Goal: Information Seeking & Learning: Check status

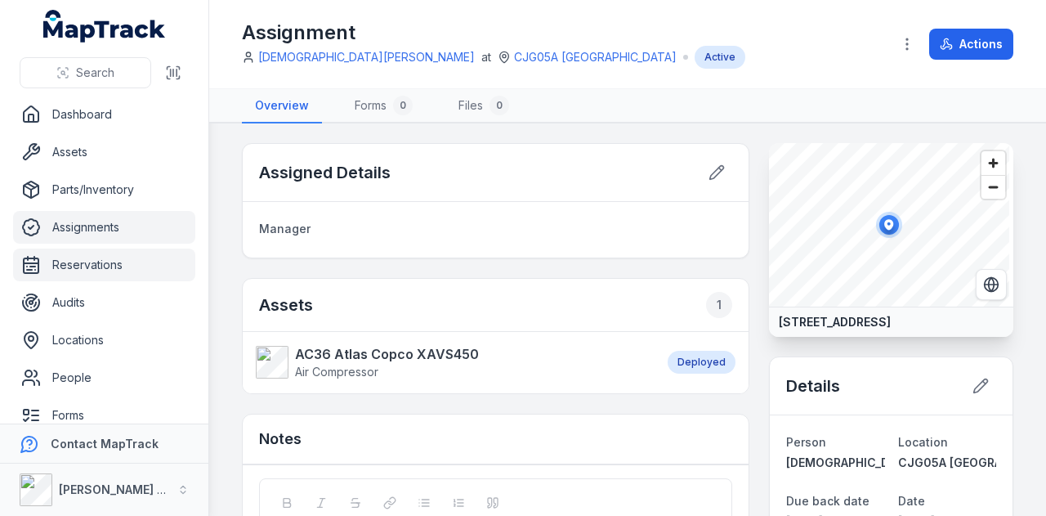
click at [102, 255] on link "Reservations" at bounding box center [104, 265] width 182 height 33
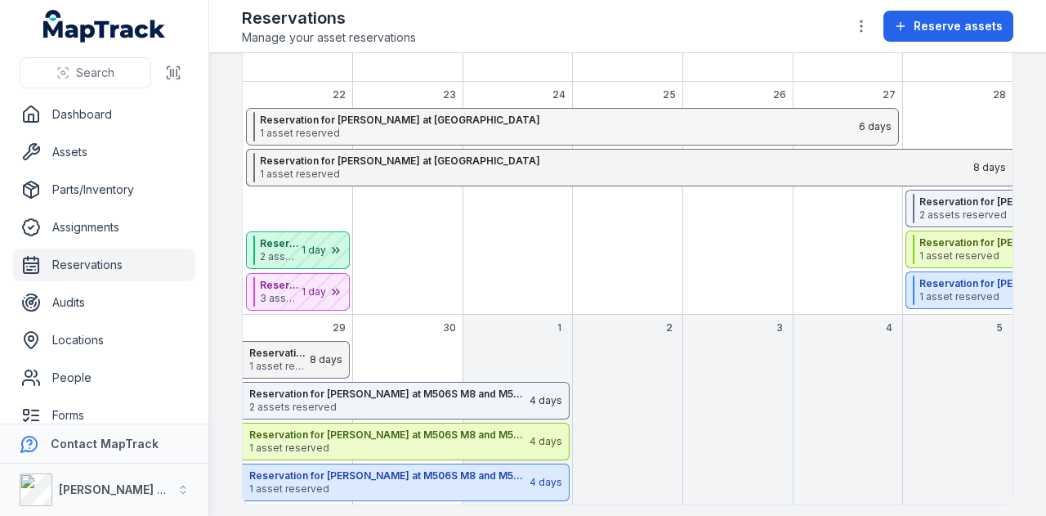
scroll to position [428, 0]
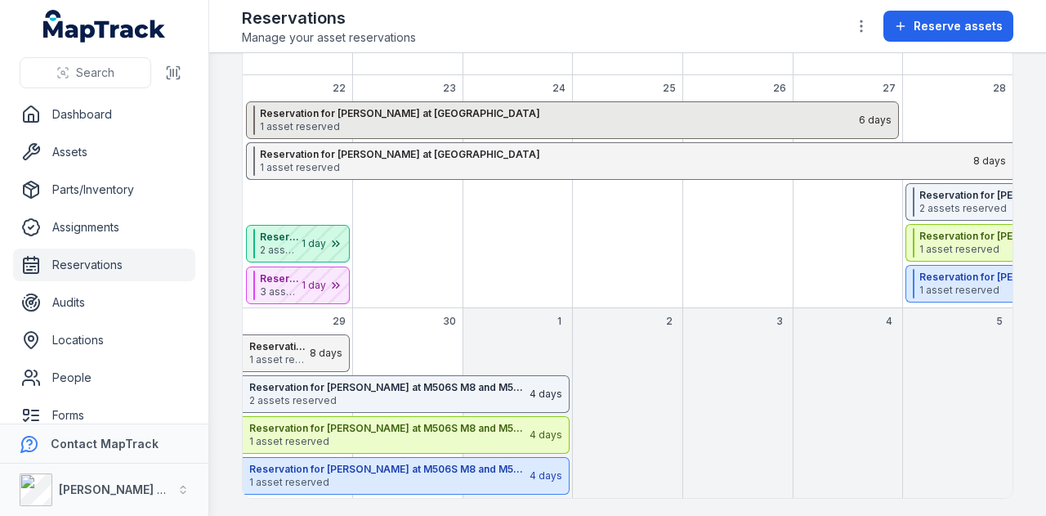
click at [590, 126] on span "1 asset reserved" at bounding box center [559, 126] width 598 height 13
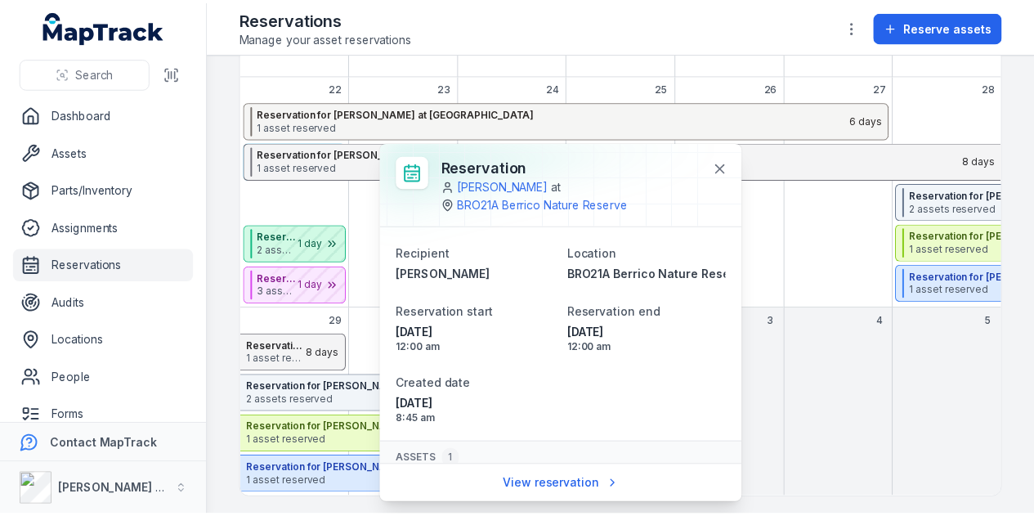
scroll to position [71, 0]
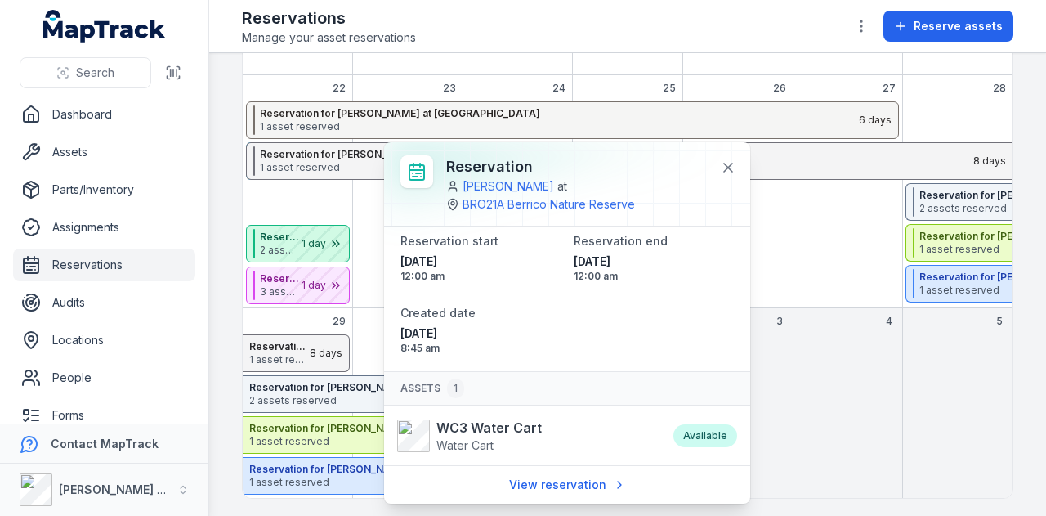
click at [844, 339] on div "September 2025" at bounding box center [848, 353] width 104 height 38
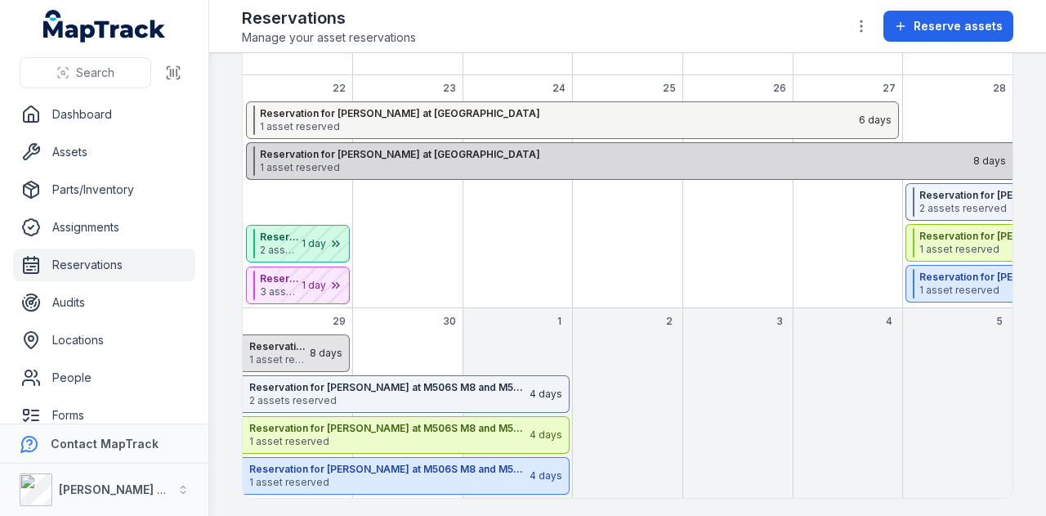
click at [562, 156] on strong "Reservation for [PERSON_NAME] at [GEOGRAPHIC_DATA]" at bounding box center [616, 154] width 712 height 13
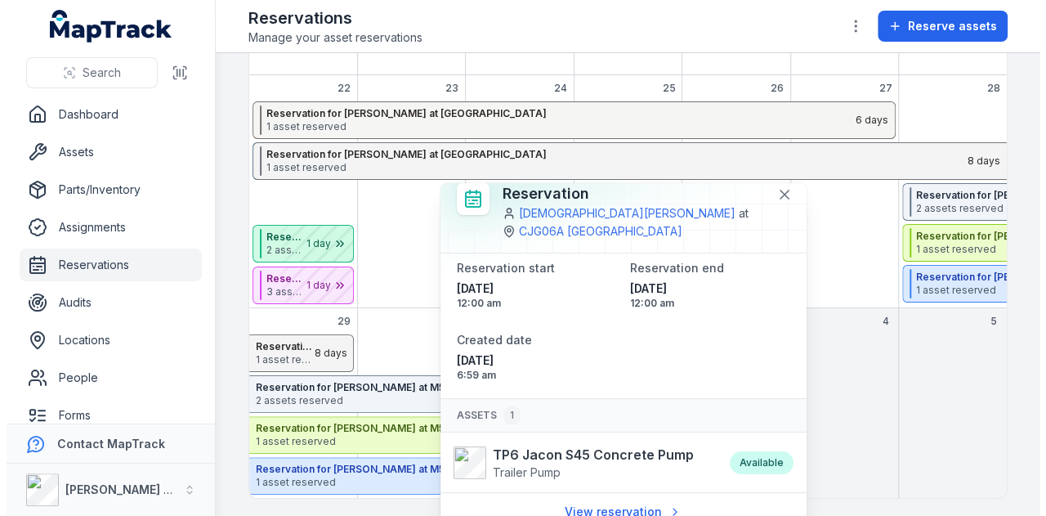
scroll to position [21, 0]
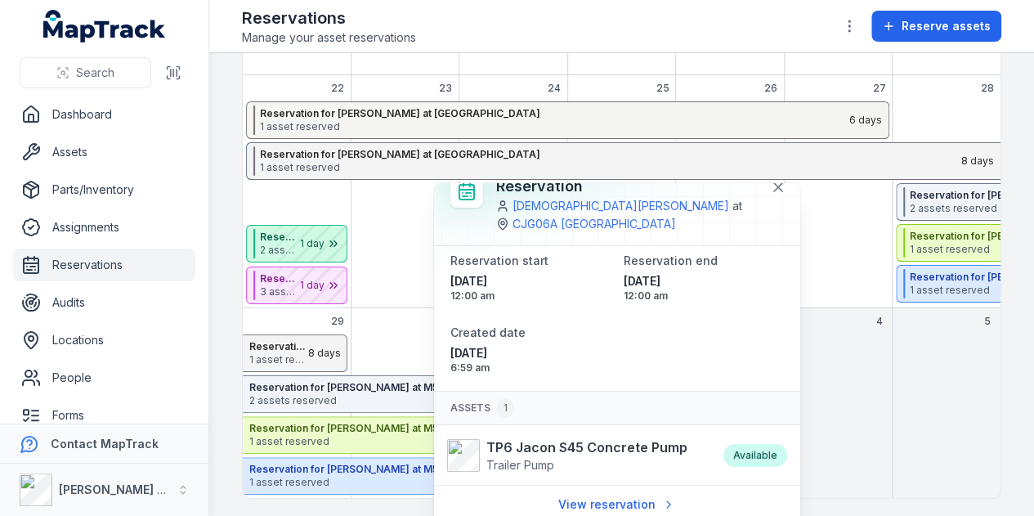
click at [893, 380] on div "September 2025" at bounding box center [947, 415] width 108 height 163
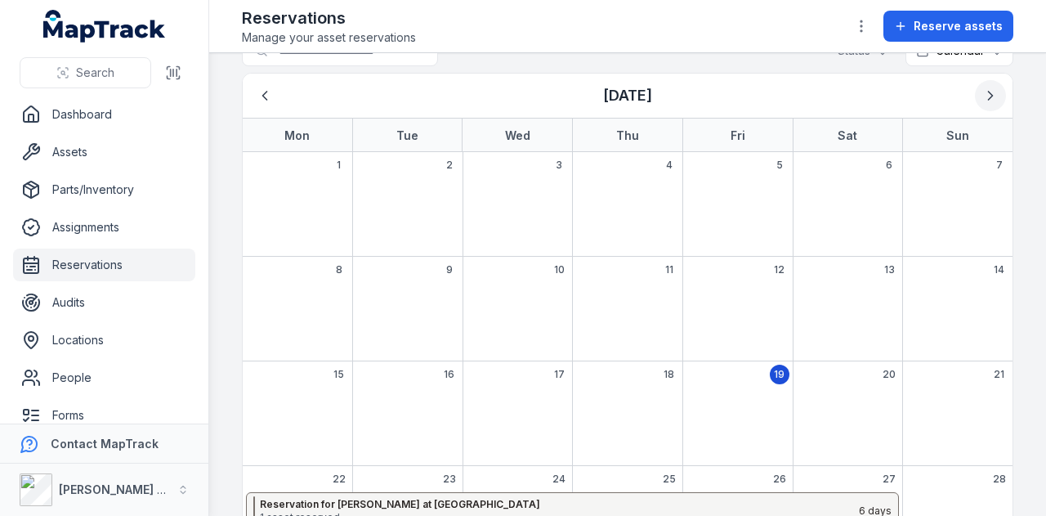
scroll to position [0, 0]
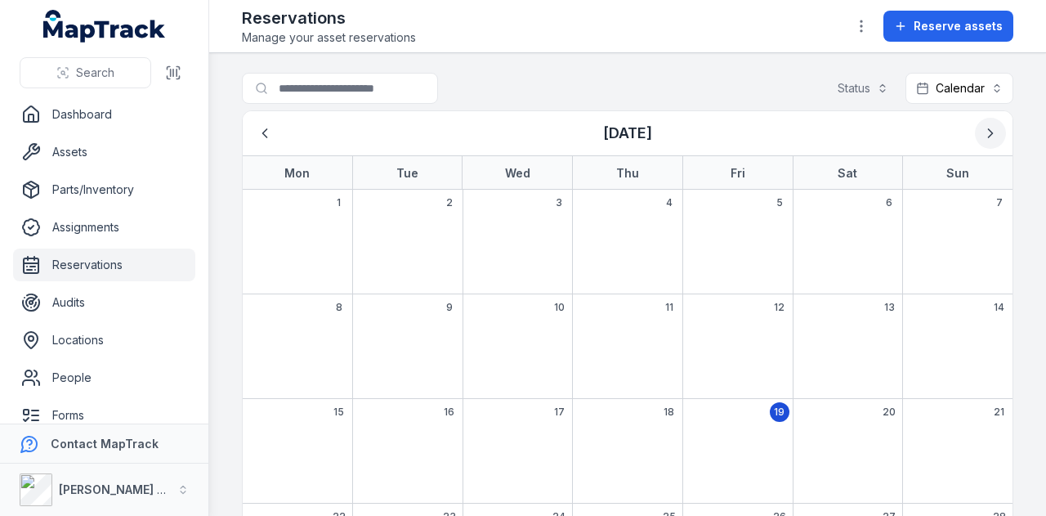
click at [983, 125] on icon "Next" at bounding box center [991, 133] width 16 height 16
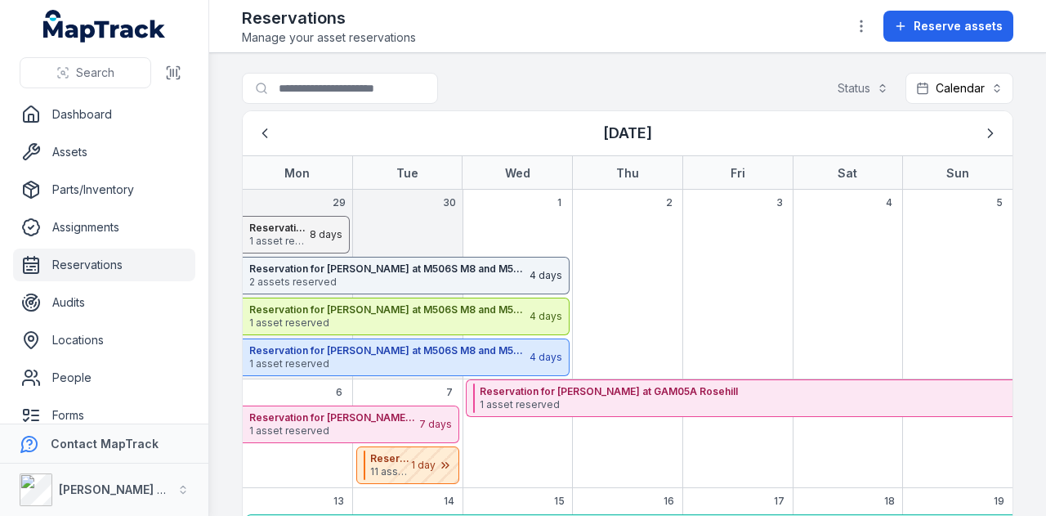
scroll to position [82, 0]
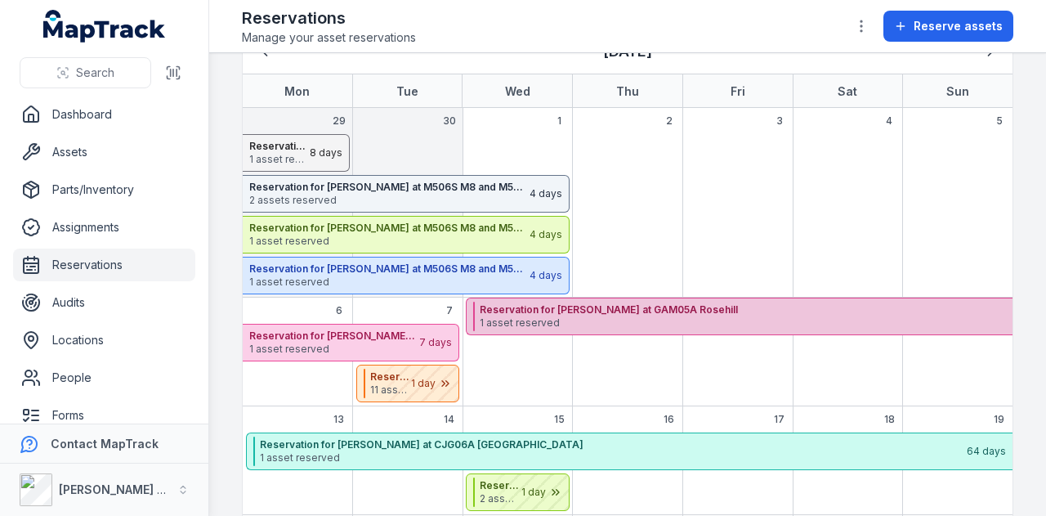
click at [701, 316] on span "1 asset reserved" at bounding box center [836, 322] width 712 height 13
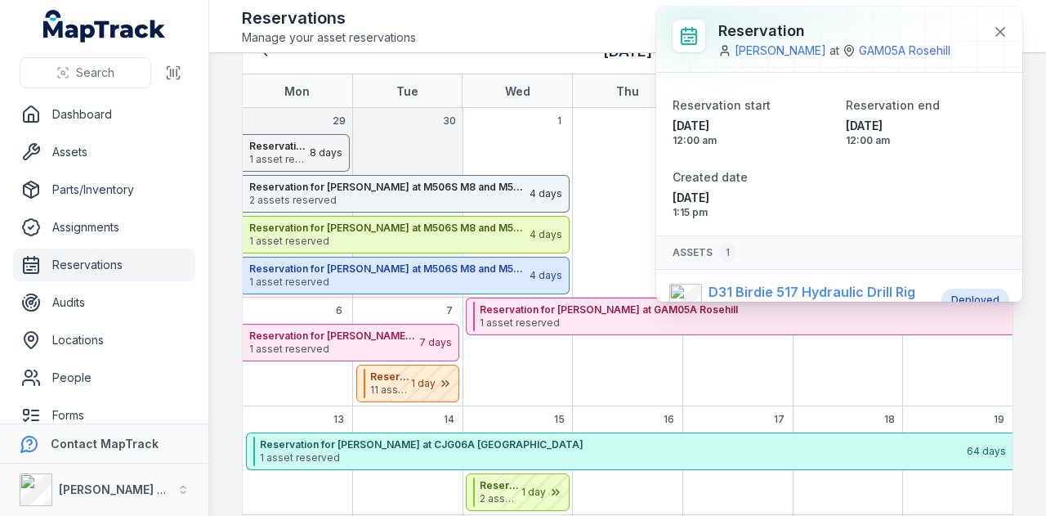
scroll to position [65, 0]
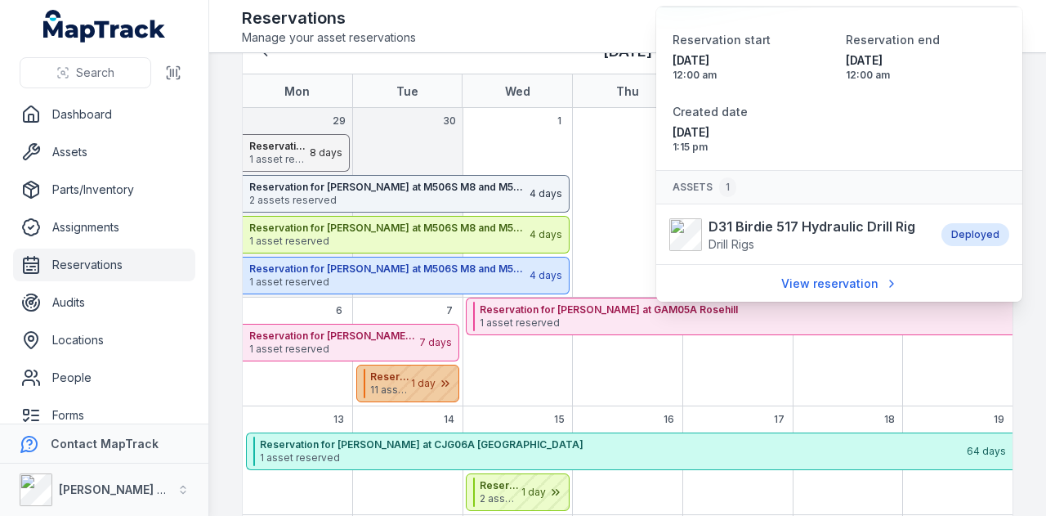
click at [421, 387] on div "October 2025" at bounding box center [418, 383] width 82 height 36
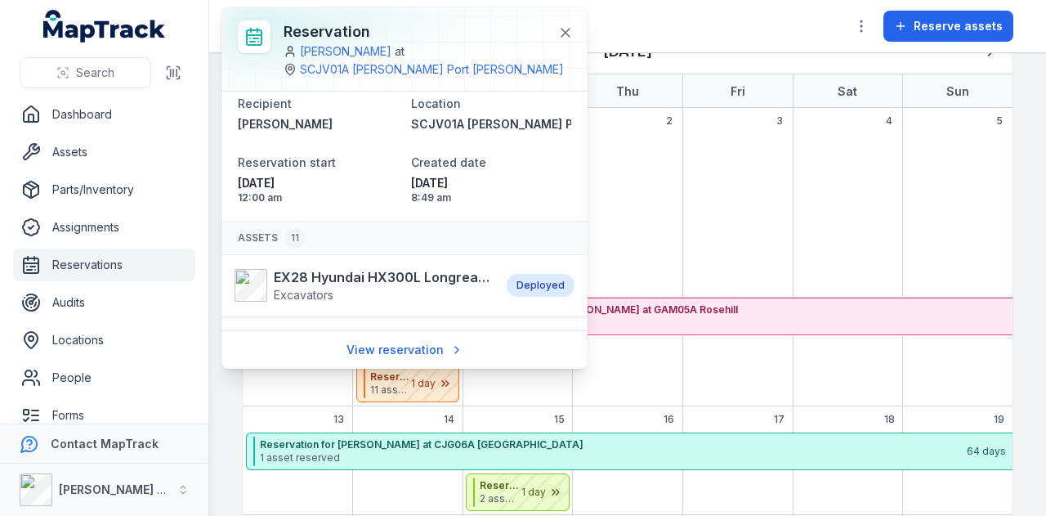
scroll to position [0, 0]
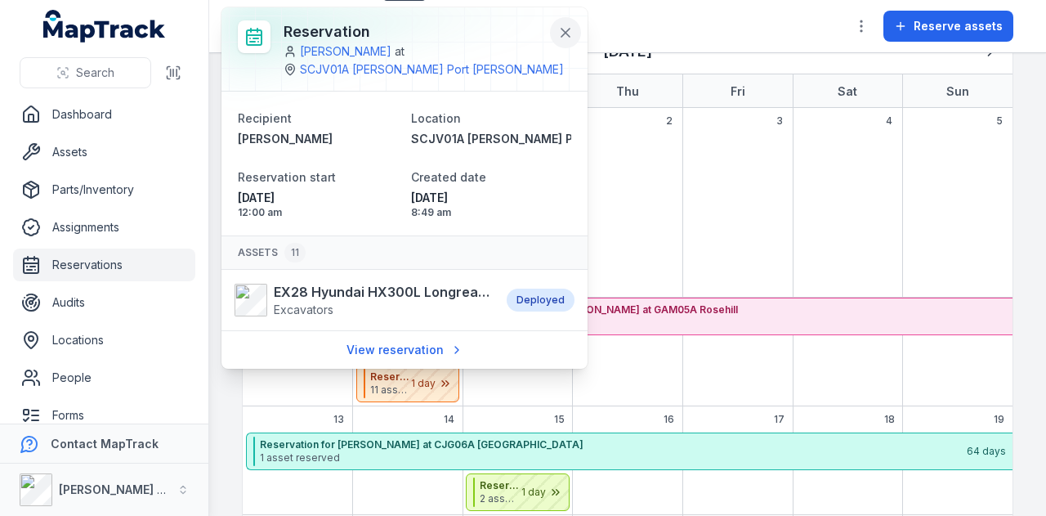
click at [562, 30] on icon at bounding box center [566, 33] width 8 height 8
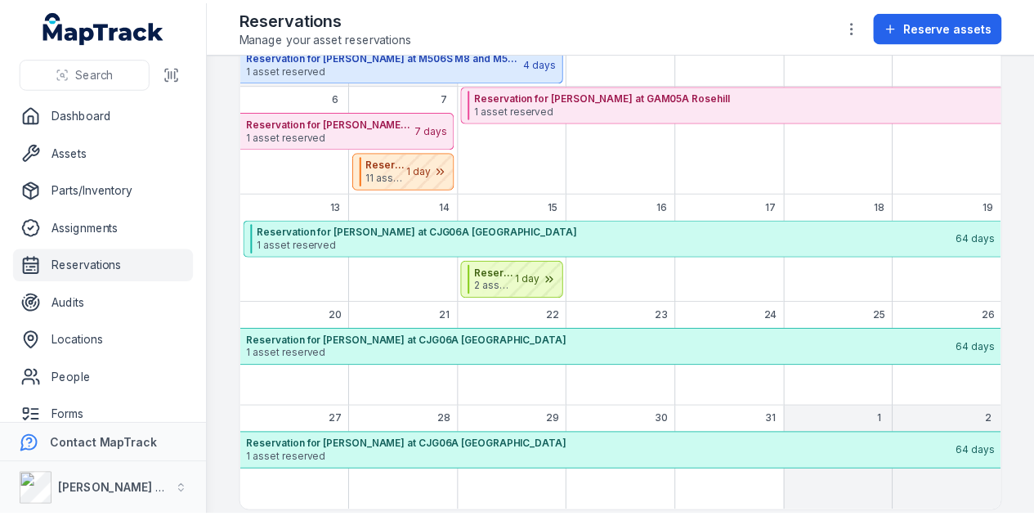
scroll to position [308, 0]
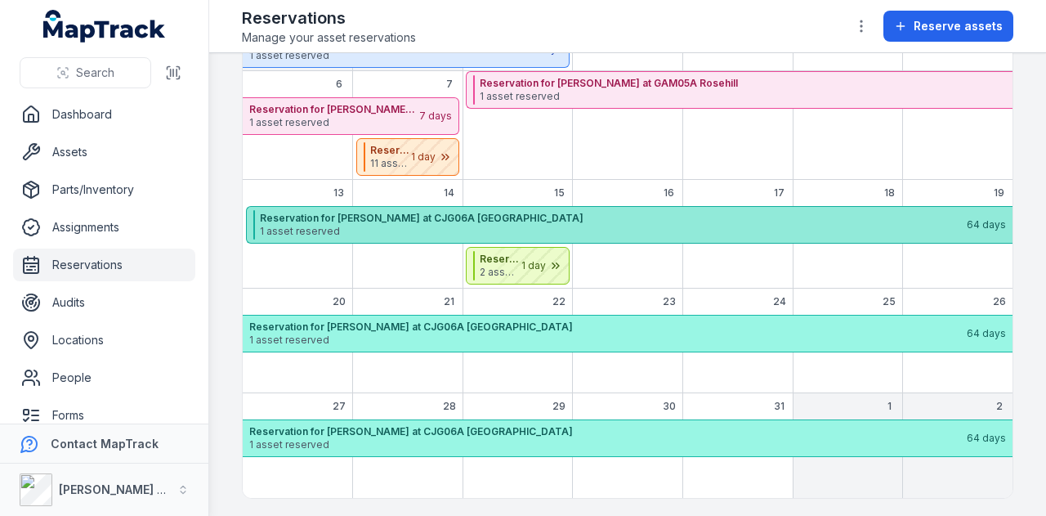
click at [615, 225] on span "1 asset reserved" at bounding box center [612, 231] width 705 height 13
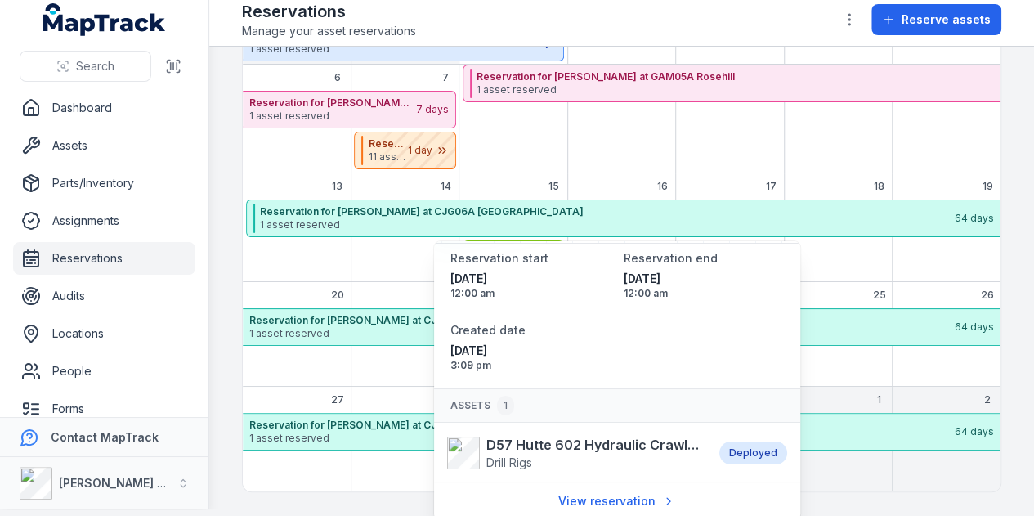
scroll to position [78, 0]
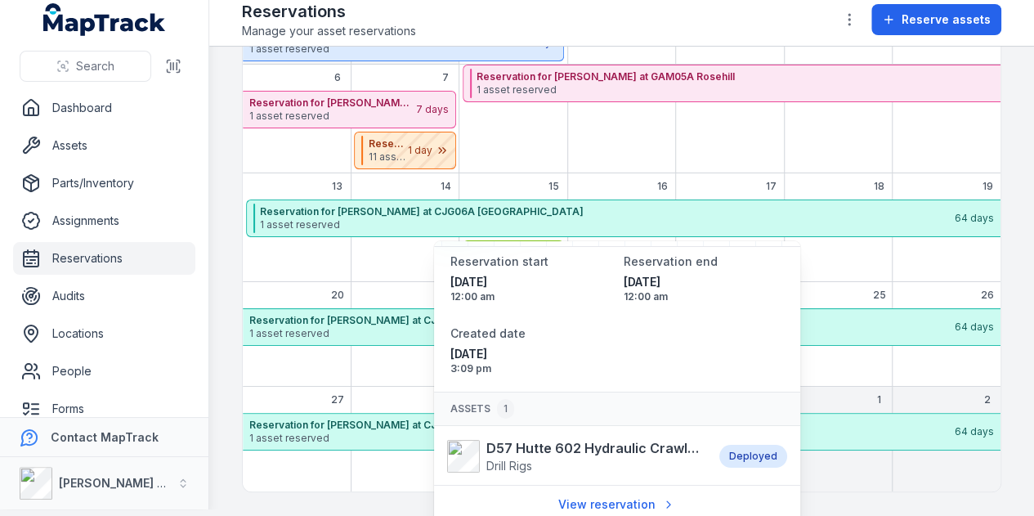
click at [892, 472] on div "2" at bounding box center [946, 439] width 109 height 105
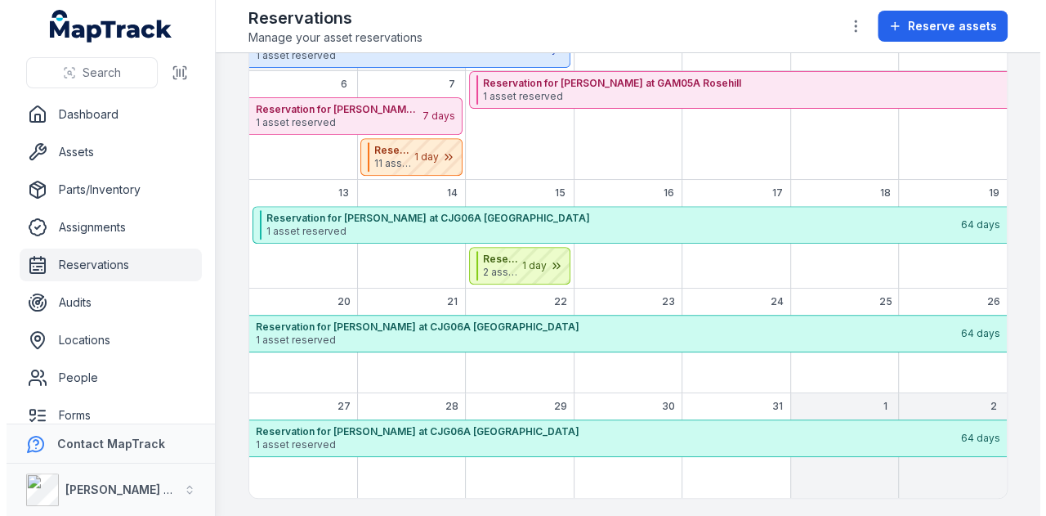
scroll to position [0, 0]
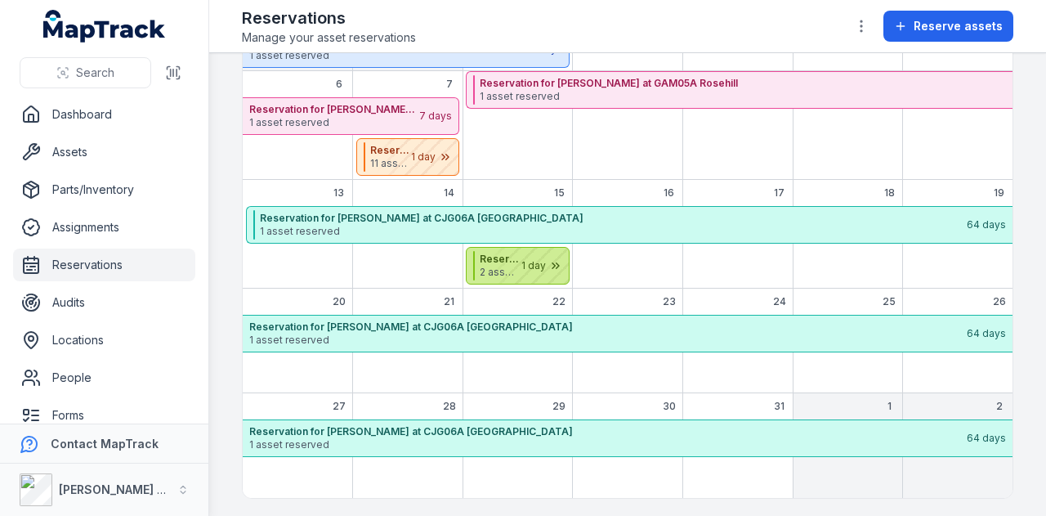
click at [491, 255] on div "October 2025" at bounding box center [528, 266] width 82 height 36
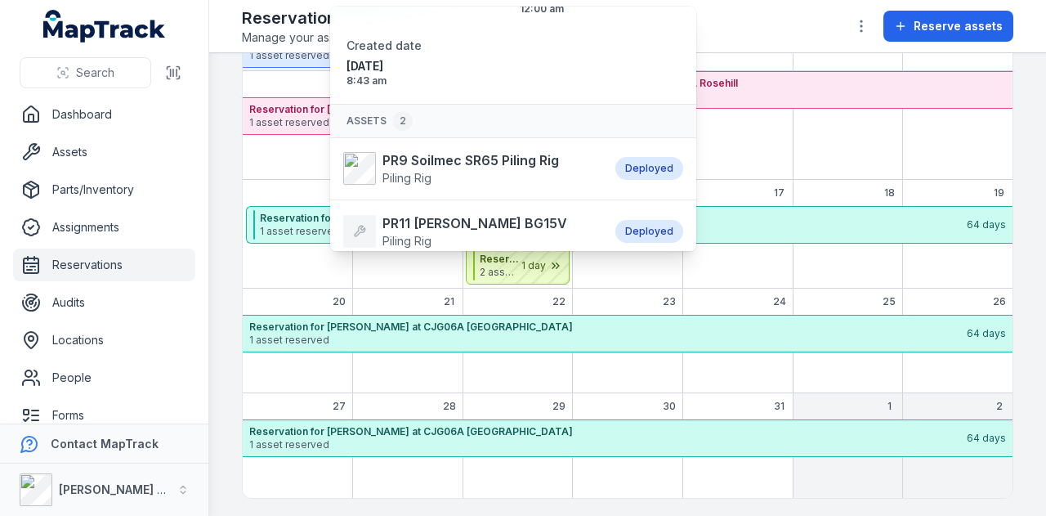
scroll to position [116, 0]
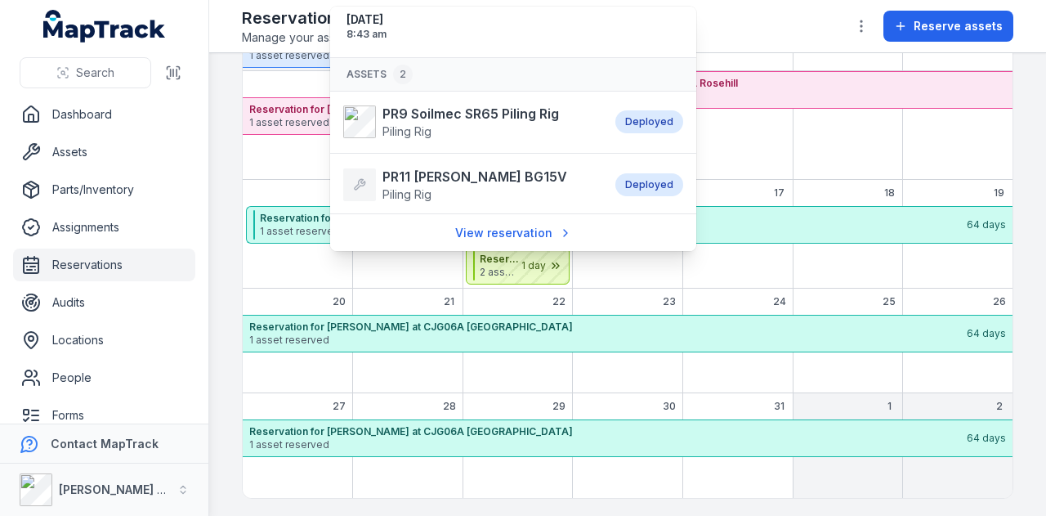
click at [781, 155] on div "October 2025" at bounding box center [738, 138] width 110 height 83
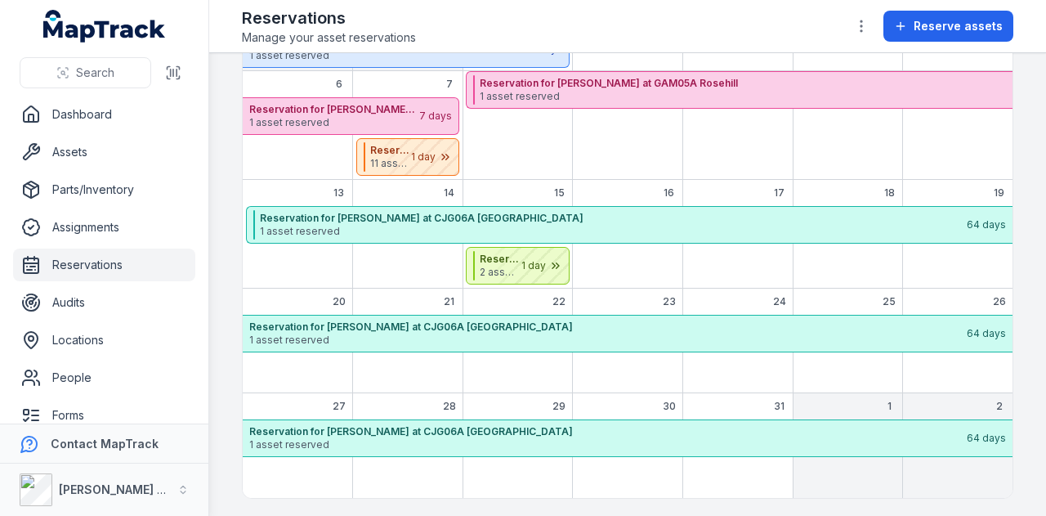
scroll to position [0, 0]
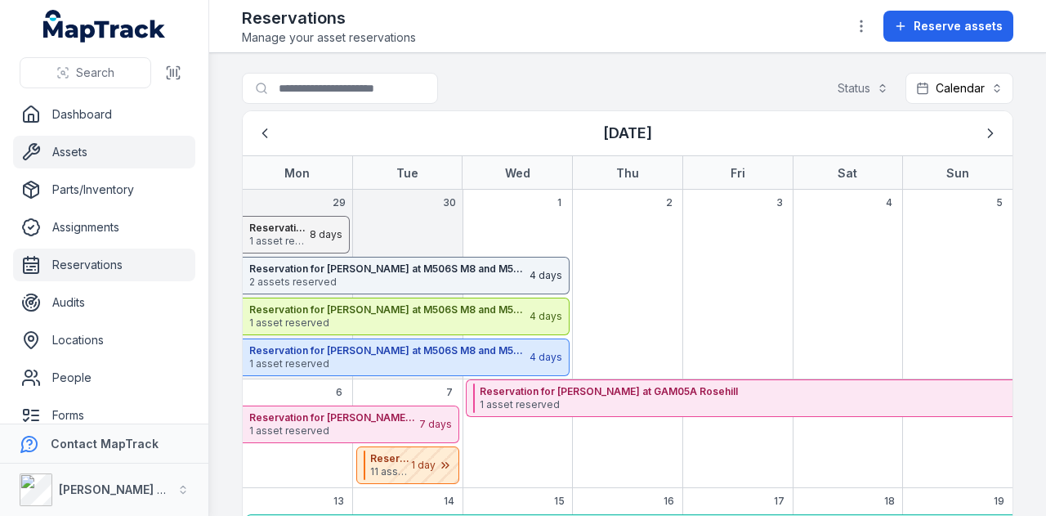
click at [141, 163] on link "Assets" at bounding box center [104, 152] width 182 height 33
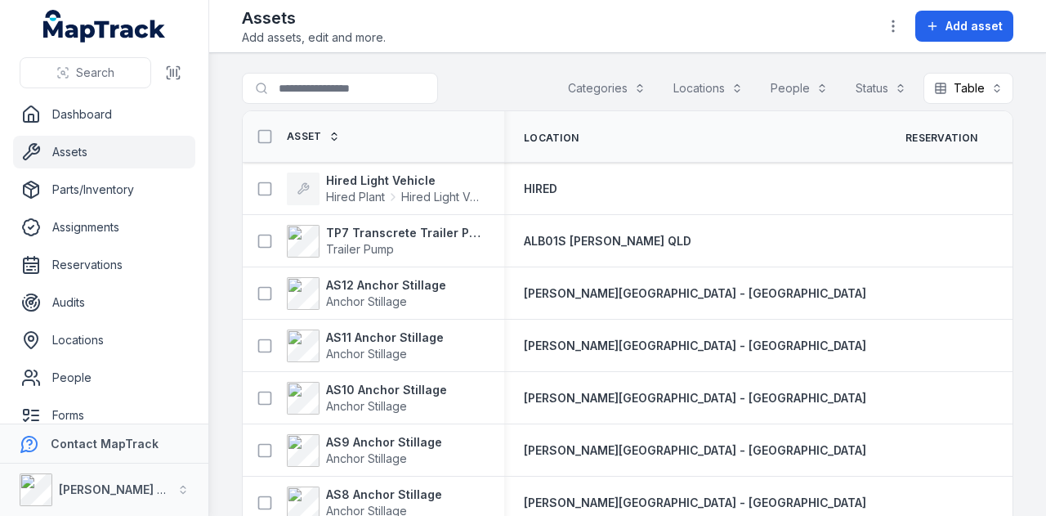
scroll to position [130, 0]
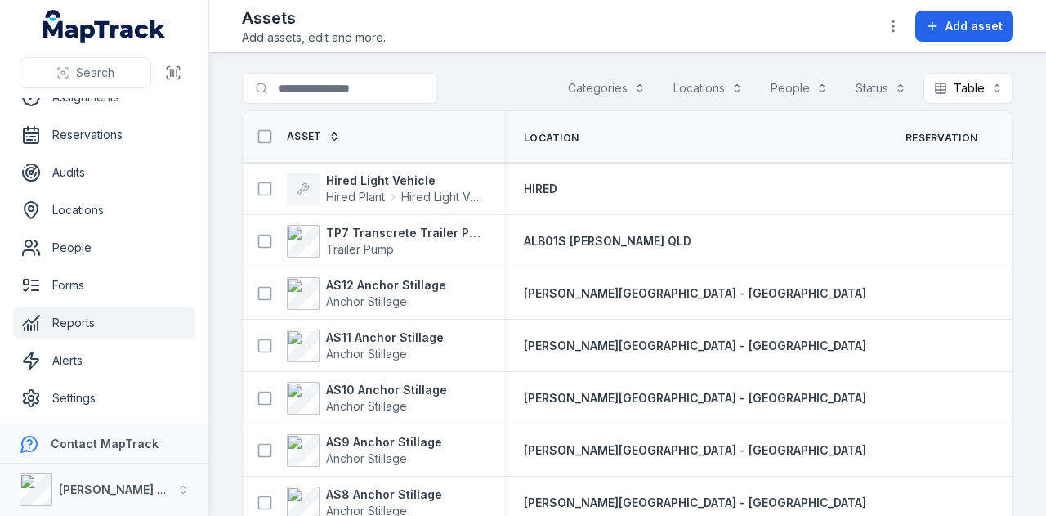
click at [115, 323] on link "Reports" at bounding box center [104, 323] width 182 height 33
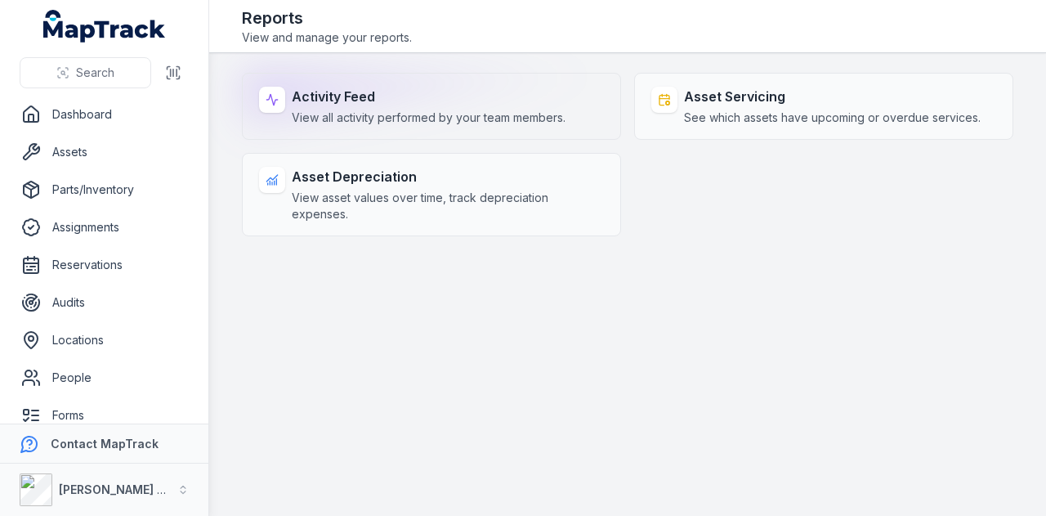
click at [304, 106] on div "Activity Feed View all activity performed by your team members." at bounding box center [429, 106] width 274 height 39
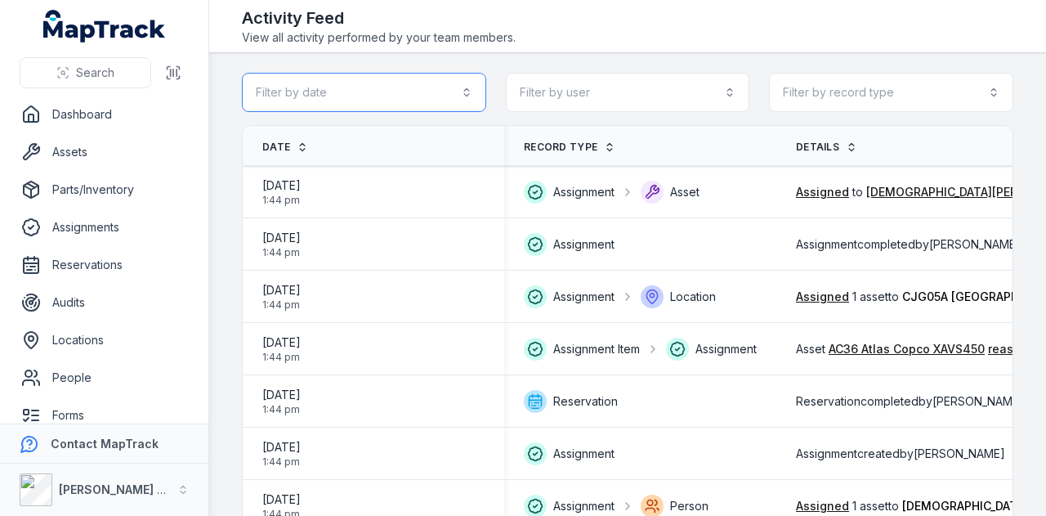
click at [414, 100] on button "Filter by date" at bounding box center [364, 92] width 244 height 39
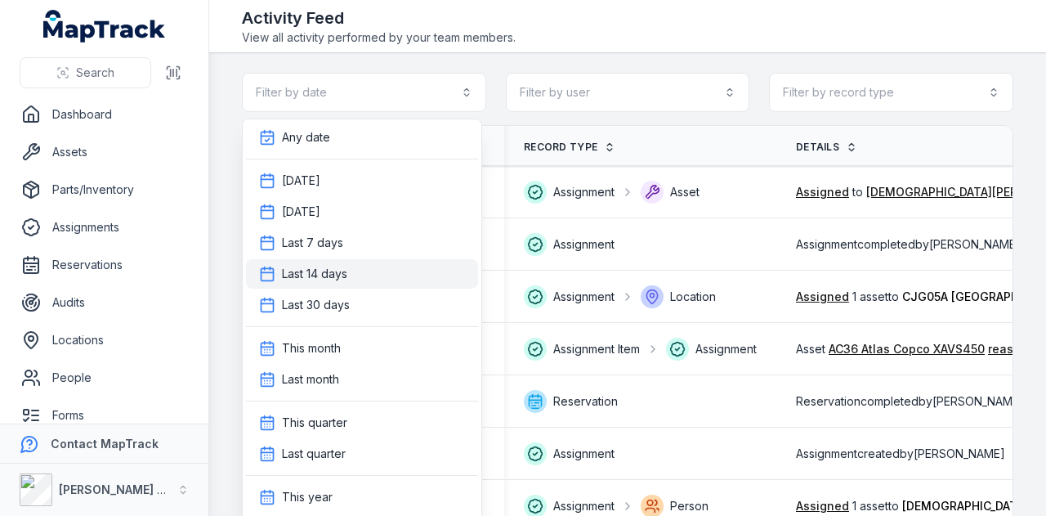
click at [412, 279] on div "Last 14 days" at bounding box center [362, 274] width 206 height 16
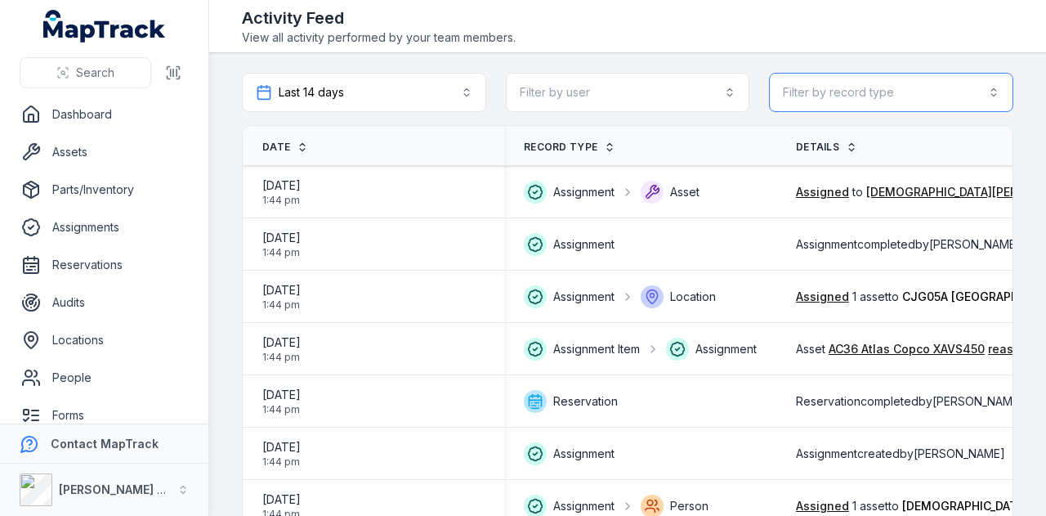
click at [876, 94] on button "Filter by record type" at bounding box center [891, 92] width 244 height 39
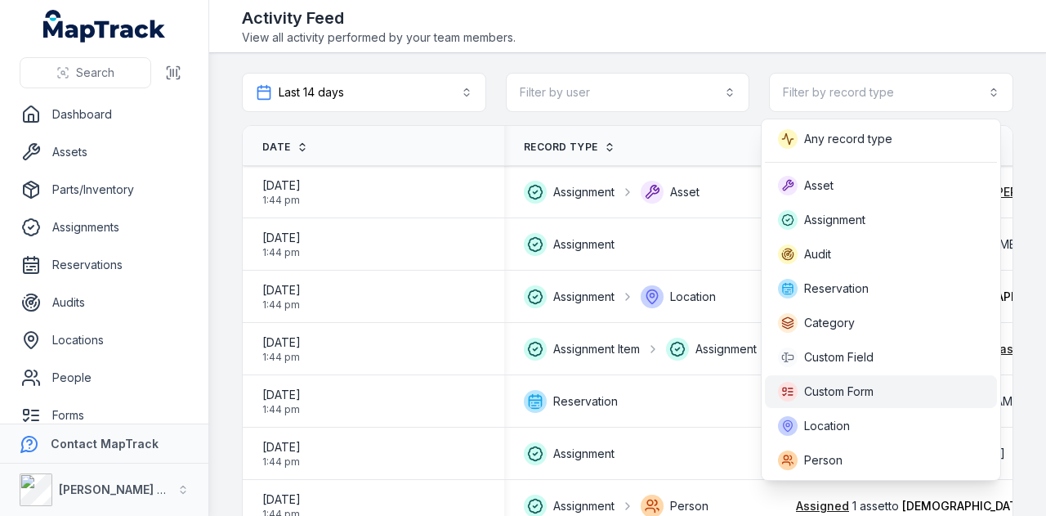
click at [880, 396] on div "Custom Form" at bounding box center [881, 392] width 206 height 20
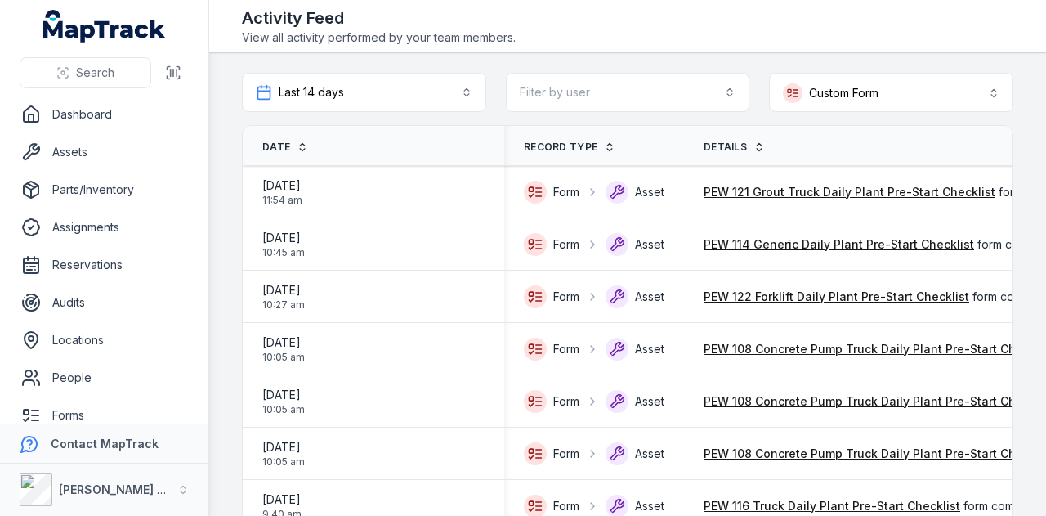
click at [284, 141] on span "Date" at bounding box center [276, 147] width 28 height 13
click at [272, 145] on span "Date" at bounding box center [276, 147] width 28 height 13
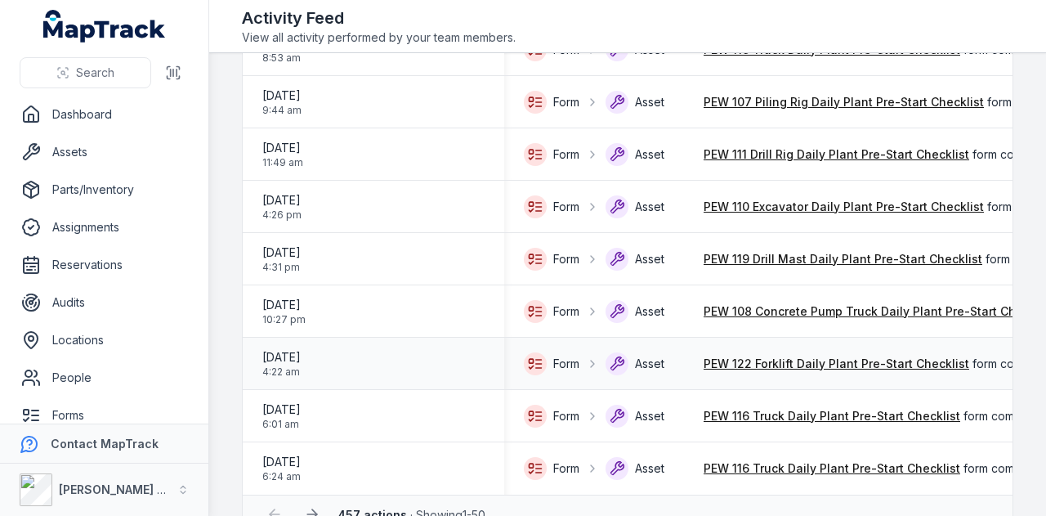
scroll to position [2329, 0]
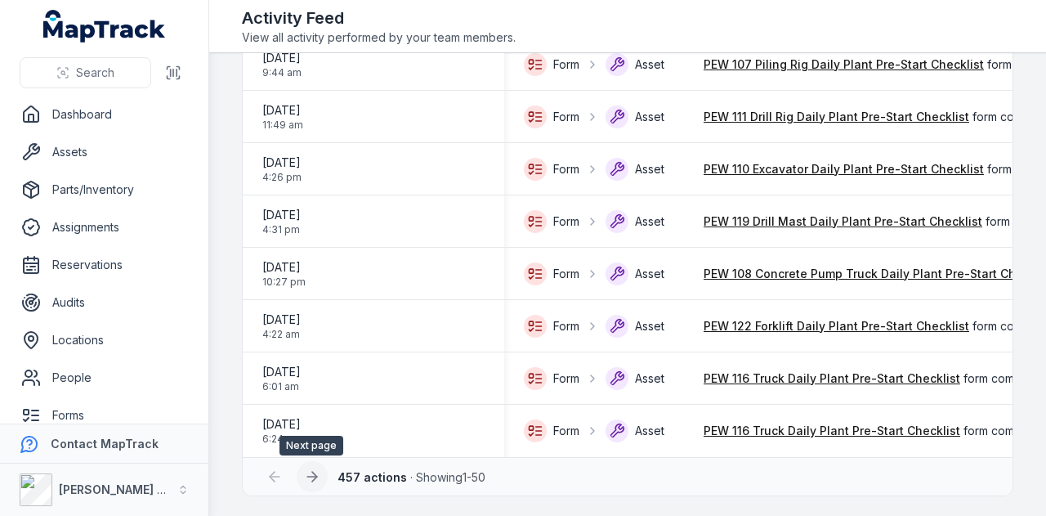
click at [319, 479] on button at bounding box center [312, 476] width 31 height 31
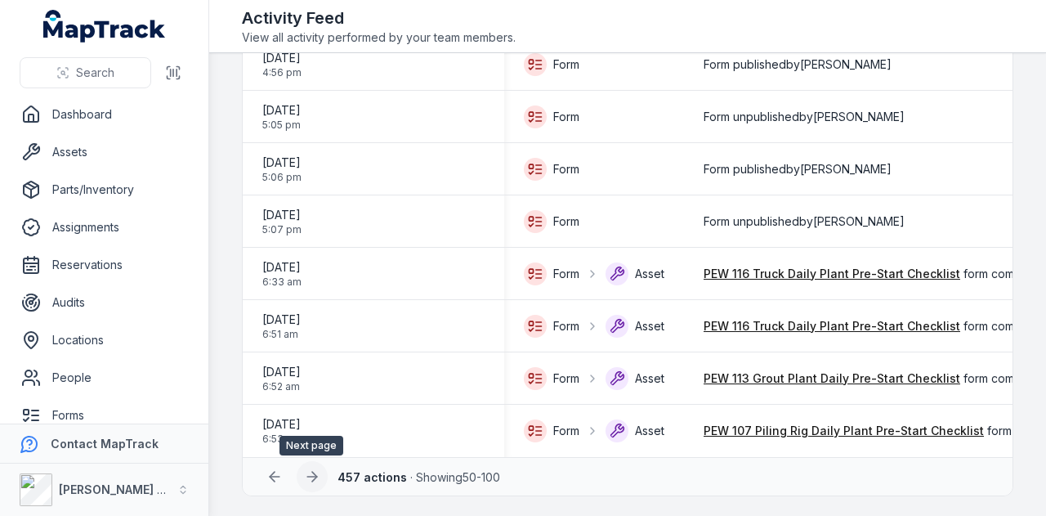
click at [311, 477] on icon at bounding box center [312, 477] width 10 height 0
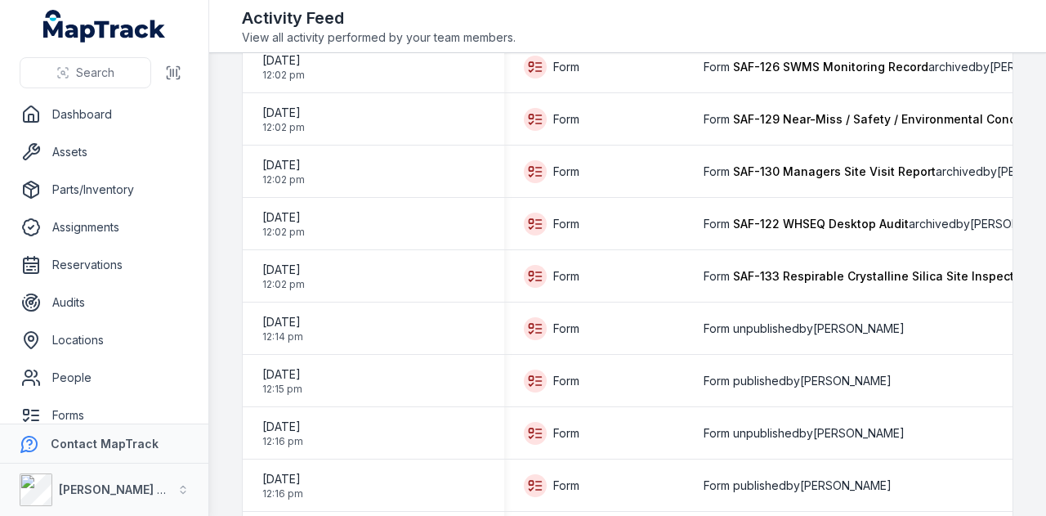
scroll to position [2329, 0]
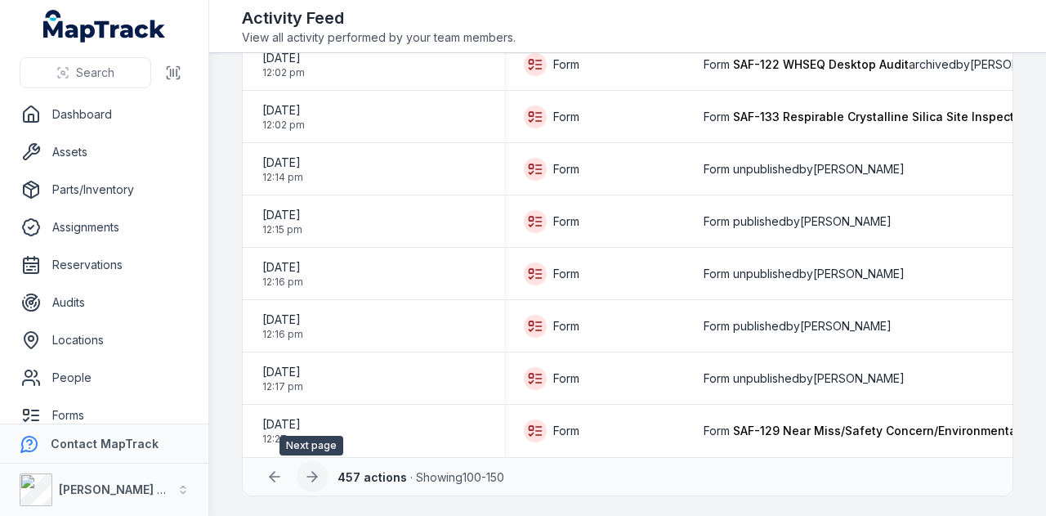
click at [307, 473] on icon at bounding box center [312, 476] width 16 height 16
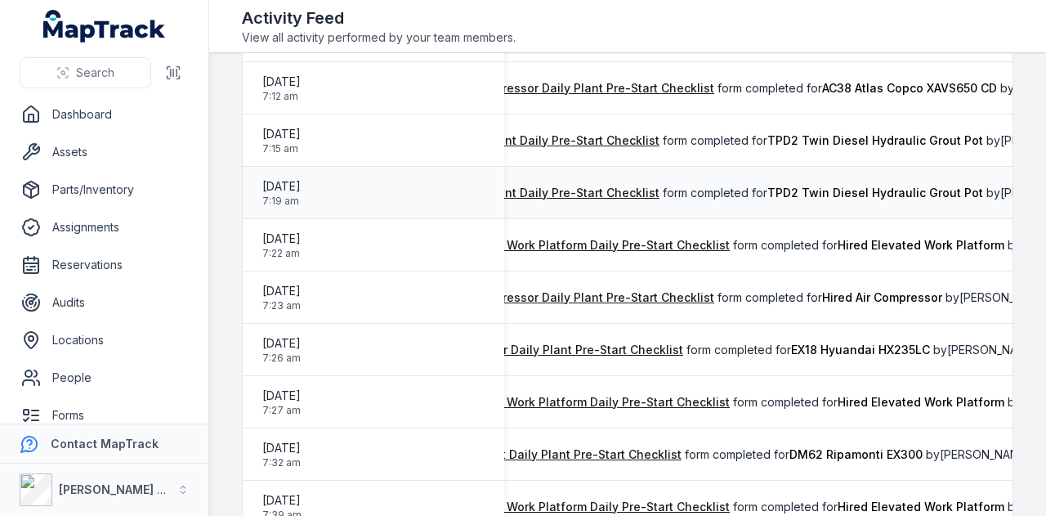
scroll to position [0, 242]
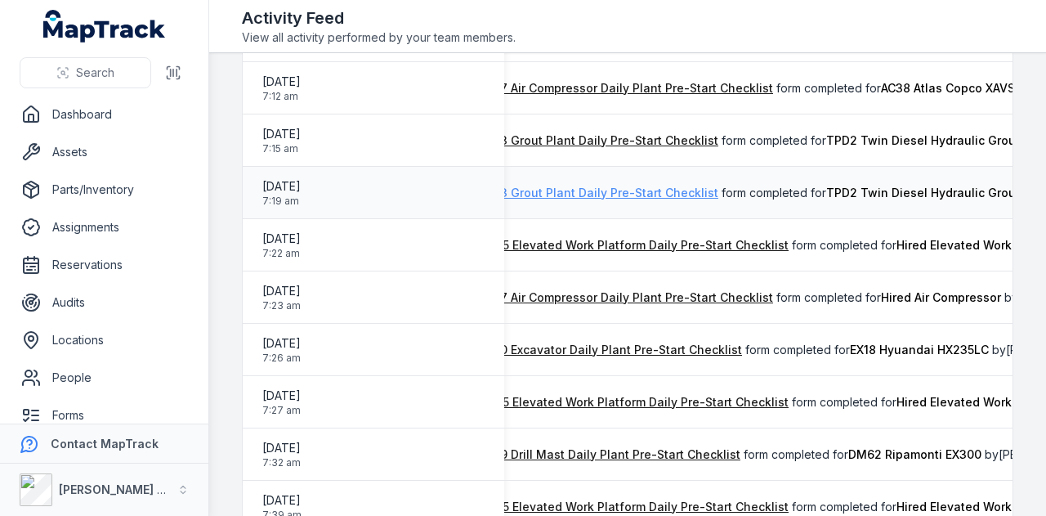
click at [625, 195] on link "PEW 113 Grout Plant Daily Pre-Start Checklist" at bounding box center [590, 193] width 257 height 16
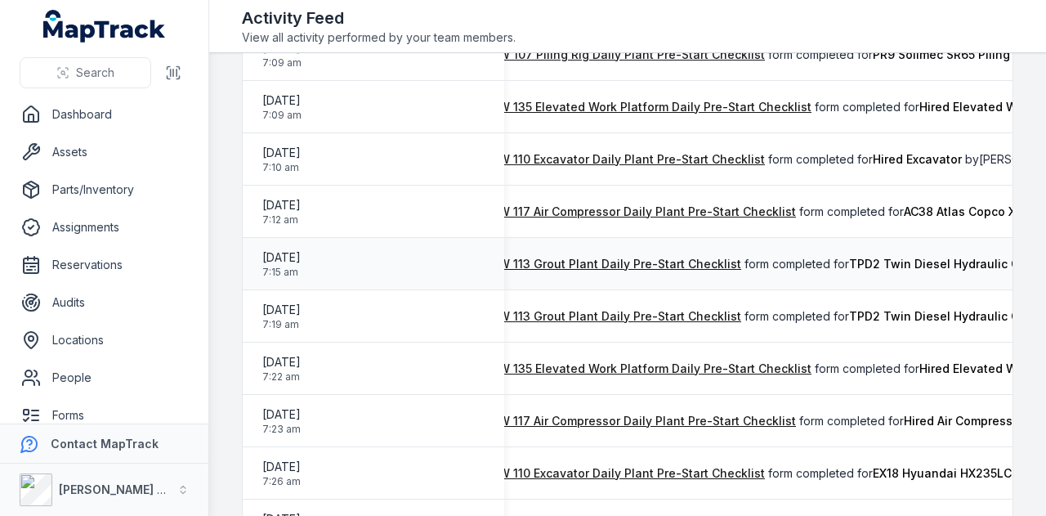
scroll to position [0, 218]
click at [610, 259] on link "PEW 113 Grout Plant Daily Pre-Start Checklist" at bounding box center [614, 264] width 257 height 16
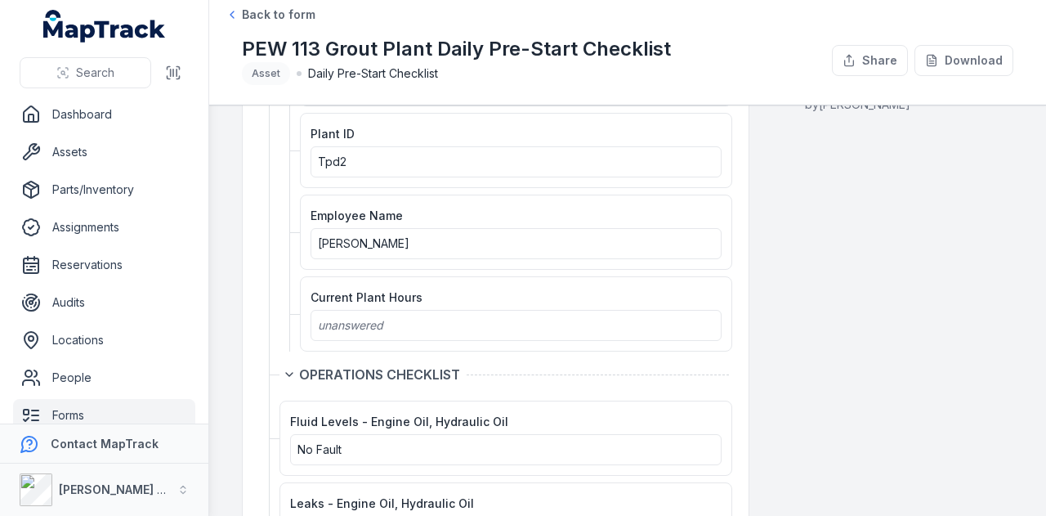
scroll to position [395, 0]
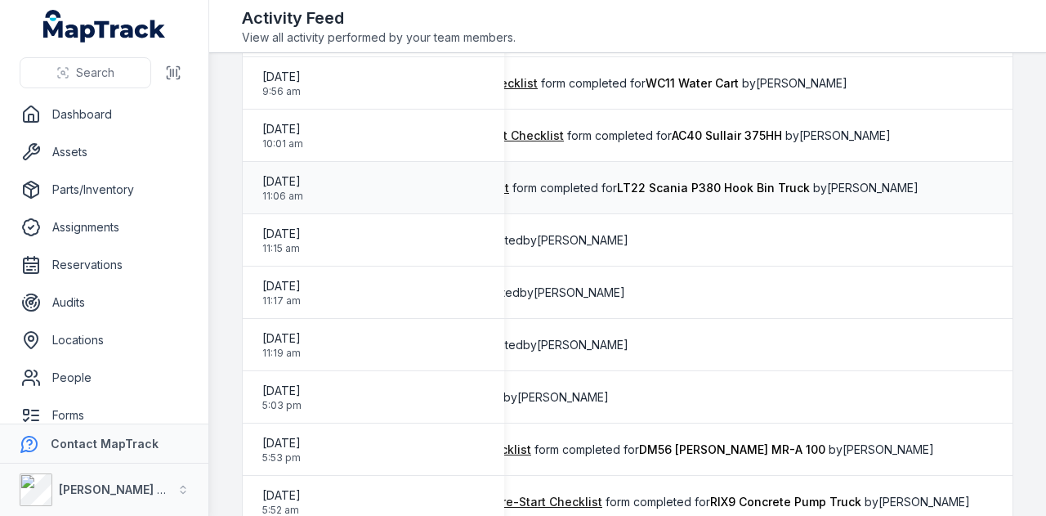
scroll to position [2329, 0]
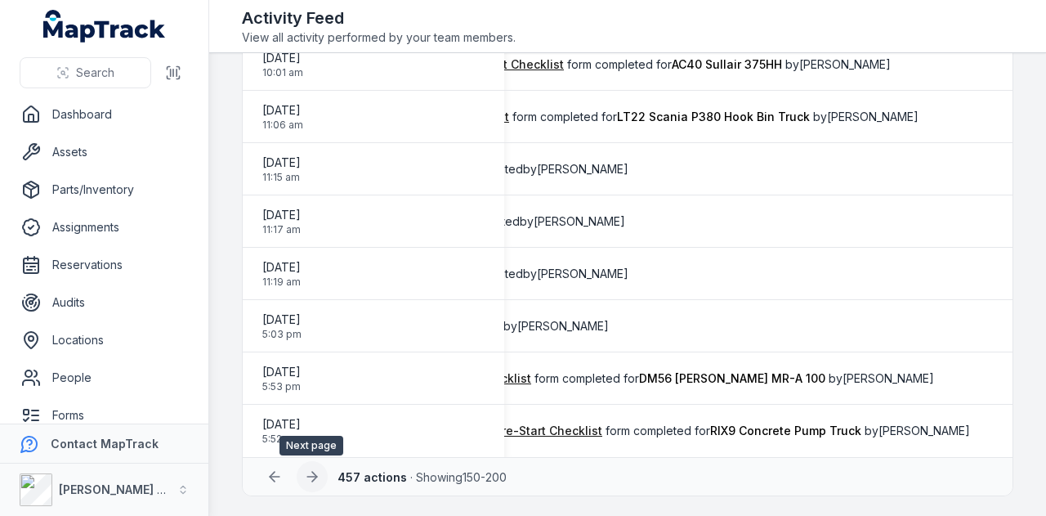
click at [314, 476] on icon at bounding box center [314, 477] width 5 height 10
